Goal: Information Seeking & Learning: Learn about a topic

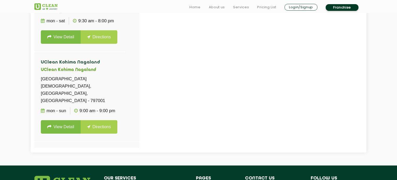
scroll to position [308, 0]
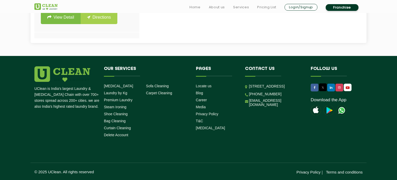
click at [255, 148] on div "UClean is India's largest Laundry & [MEDICAL_DATA] Chain with over 700+ stores …" at bounding box center [199, 120] width 336 height 108
click at [73, 69] on img at bounding box center [62, 74] width 56 height 16
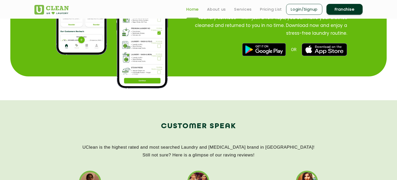
scroll to position [651, 0]
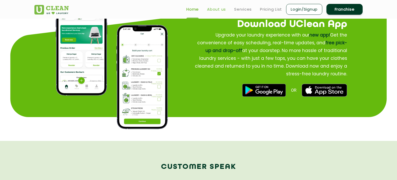
click at [214, 10] on link "About us" at bounding box center [216, 9] width 19 height 6
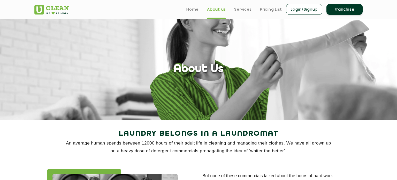
click at [344, 9] on link "Franchise" at bounding box center [344, 9] width 36 height 11
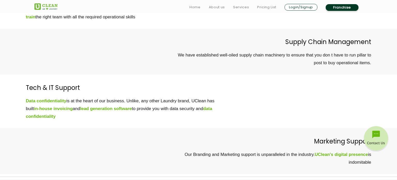
scroll to position [1580, 0]
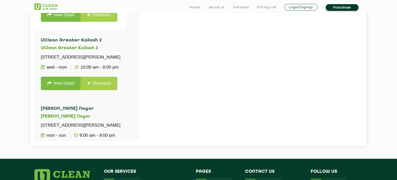
scroll to position [308, 0]
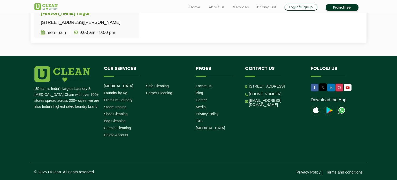
click at [274, 160] on div "UClean is India's largest Laundry & [MEDICAL_DATA] Chain with over 700+ stores …" at bounding box center [199, 120] width 336 height 108
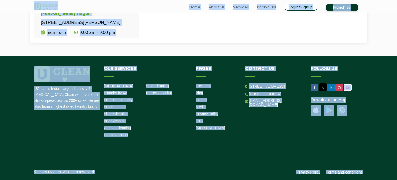
click at [230, 145] on div "UClean is India's largest Laundry & [MEDICAL_DATA] Chain with over 700+ stores …" at bounding box center [199, 120] width 336 height 108
